Goal: Transaction & Acquisition: Purchase product/service

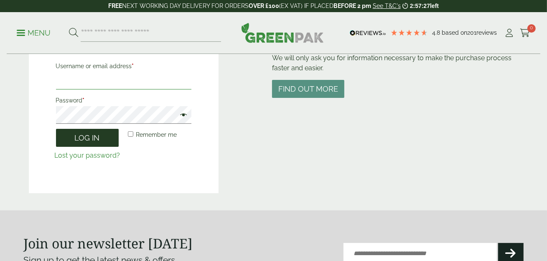
type input "**********"
click at [76, 137] on button "Log in" at bounding box center [87, 138] width 63 height 18
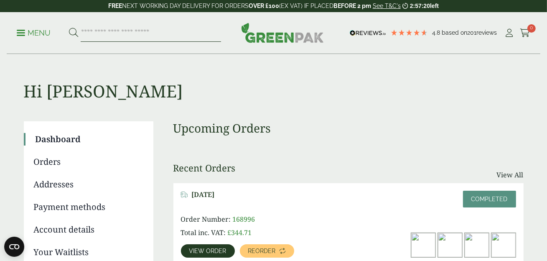
click at [159, 32] on input "search" at bounding box center [151, 33] width 140 height 18
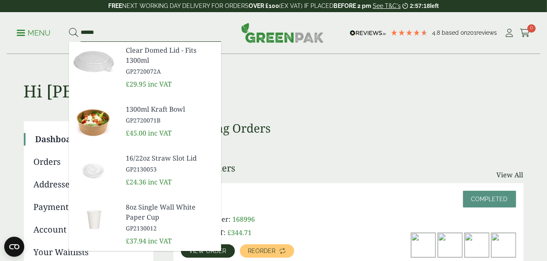
type input "******"
click at [69, 28] on button at bounding box center [73, 33] width 9 height 11
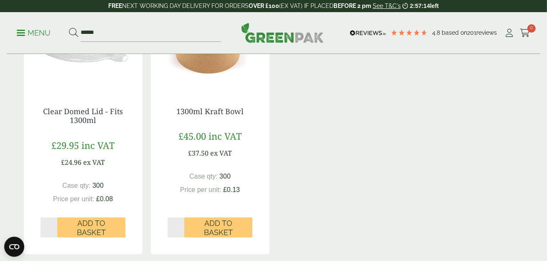
scroll to position [292, 0]
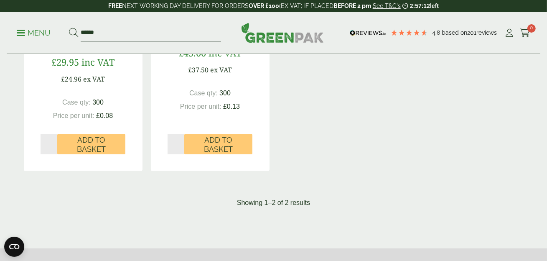
click at [182, 141] on input "*" at bounding box center [175, 144] width 17 height 20
type input "*"
click at [182, 141] on input "*" at bounding box center [175, 144] width 17 height 20
click at [219, 145] on span "Add to Basket" at bounding box center [218, 144] width 56 height 18
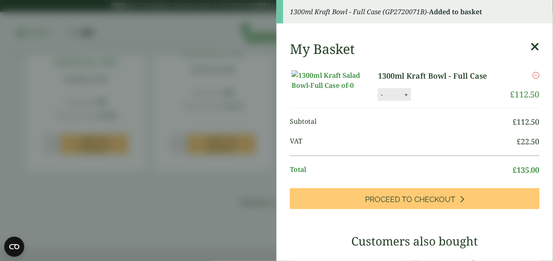
click at [531, 45] on icon at bounding box center [535, 47] width 9 height 12
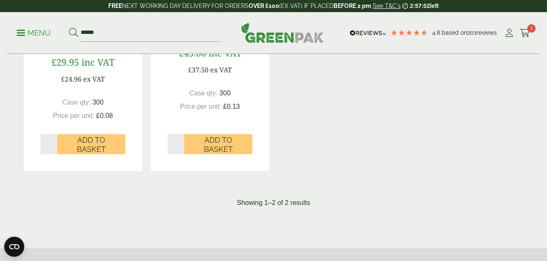
click at [55, 141] on input "*" at bounding box center [49, 144] width 17 height 20
type input "*"
click at [55, 141] on input "*" at bounding box center [49, 144] width 17 height 20
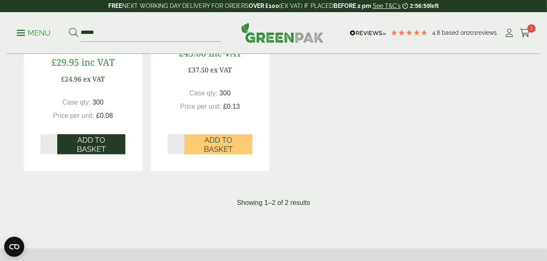
click at [99, 138] on span "Add to Basket" at bounding box center [91, 144] width 56 height 18
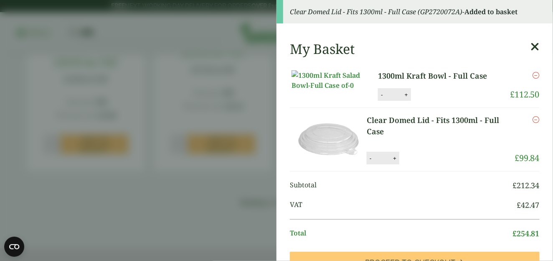
click at [531, 43] on icon at bounding box center [535, 47] width 9 height 12
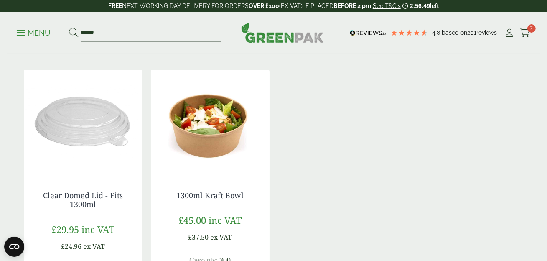
scroll to position [0, 0]
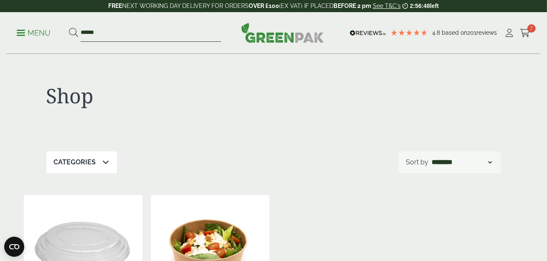
drag, startPoint x: 106, startPoint y: 31, endPoint x: 77, endPoint y: 30, distance: 28.8
click at [77, 30] on form "******" at bounding box center [145, 33] width 152 height 18
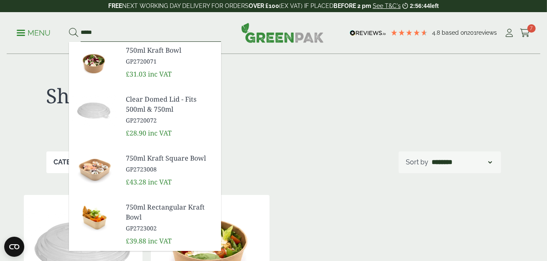
type input "*****"
click at [69, 28] on button at bounding box center [73, 33] width 9 height 11
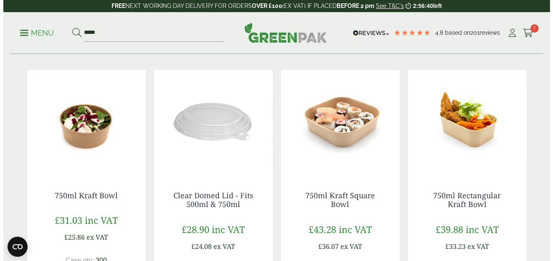
scroll to position [251, 0]
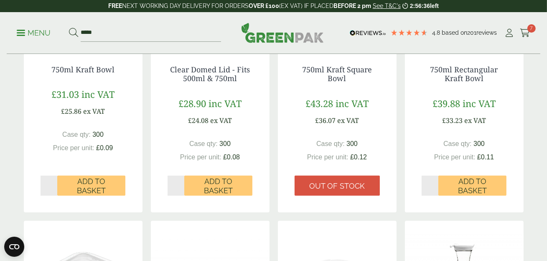
type input "*"
click at [53, 182] on input "*" at bounding box center [49, 185] width 17 height 20
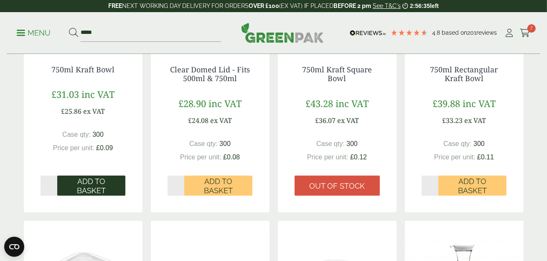
click at [82, 183] on span "Add to Basket" at bounding box center [91, 186] width 56 height 18
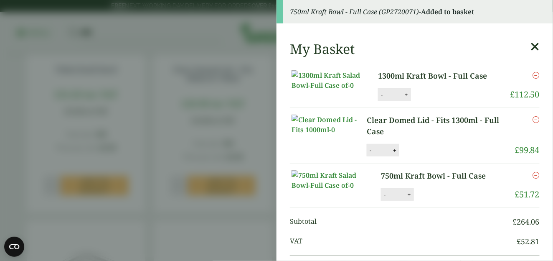
click at [531, 46] on icon at bounding box center [535, 47] width 9 height 12
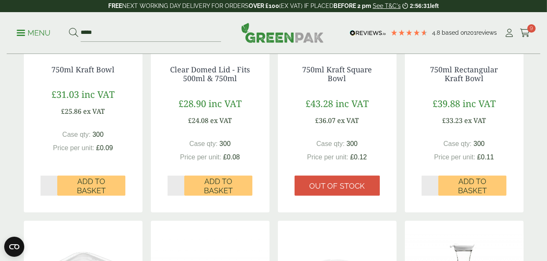
click at [180, 181] on input "*" at bounding box center [175, 185] width 17 height 20
type input "*"
click at [180, 181] on input "*" at bounding box center [175, 185] width 17 height 20
click at [237, 184] on span "Add to Basket" at bounding box center [218, 186] width 56 height 18
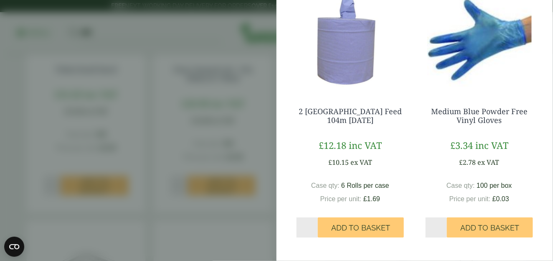
scroll to position [255, 0]
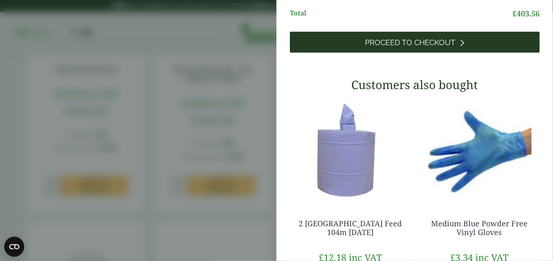
click at [408, 47] on span "Proceed to Checkout" at bounding box center [410, 42] width 90 height 9
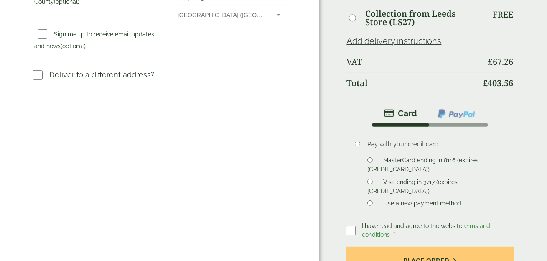
scroll to position [334, 0]
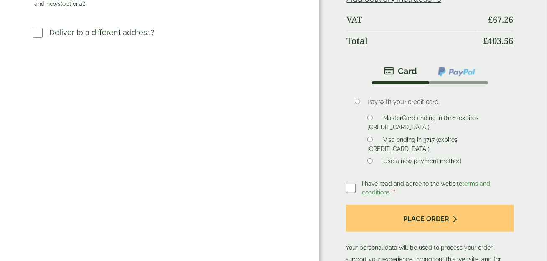
drag, startPoint x: 355, startPoint y: 175, endPoint x: 439, endPoint y: 198, distance: 87.0
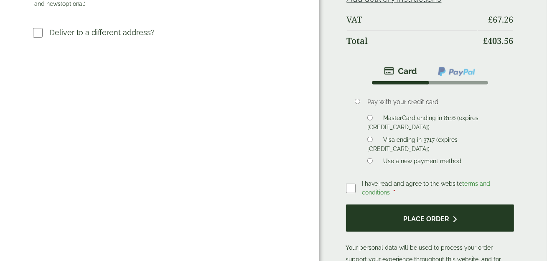
click at [356, 182] on label at bounding box center [354, 188] width 16 height 12
click at [416, 206] on button "Place order" at bounding box center [430, 217] width 168 height 27
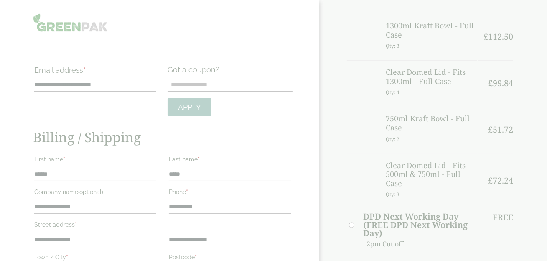
scroll to position [167, 0]
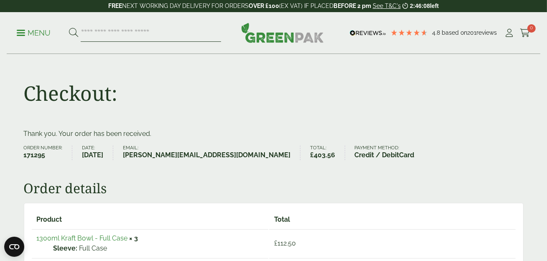
click at [116, 34] on input "search" at bounding box center [151, 33] width 140 height 18
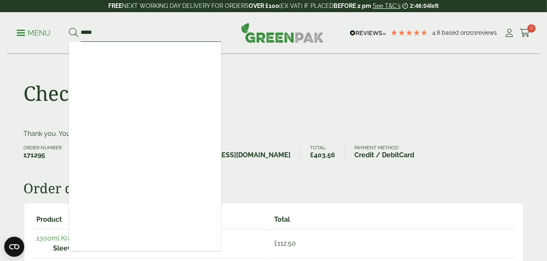
type input "*****"
click at [69, 28] on button at bounding box center [73, 33] width 9 height 11
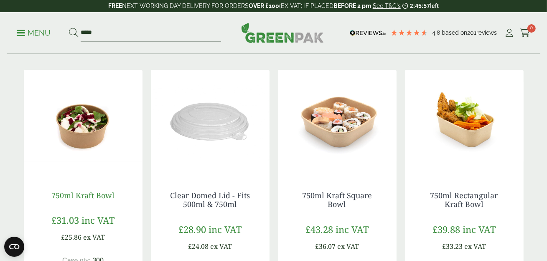
scroll to position [167, 0]
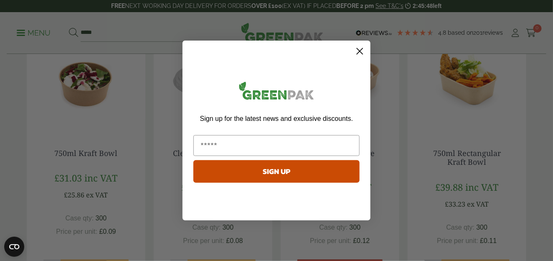
click at [362, 48] on circle "Close dialog" at bounding box center [360, 51] width 14 height 14
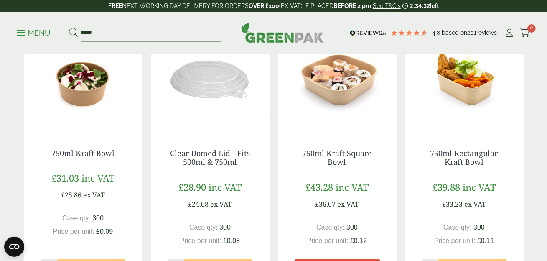
scroll to position [0, 0]
